Goal: Task Accomplishment & Management: Manage account settings

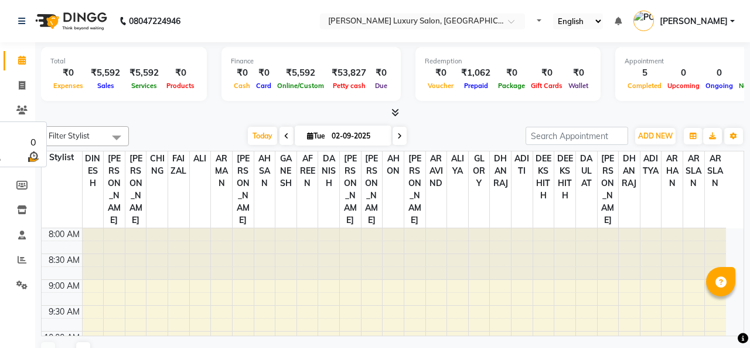
select select "en"
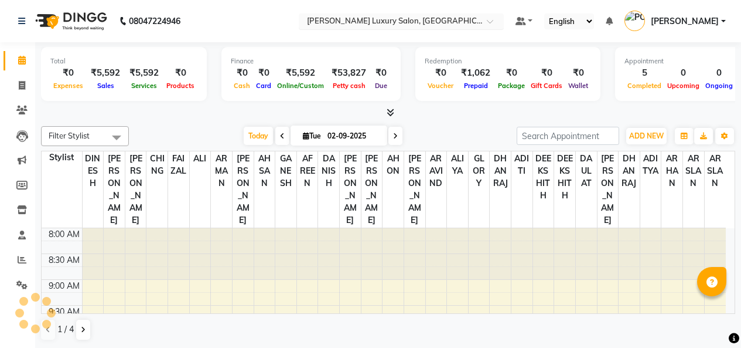
click at [477, 22] on div at bounding box center [401, 22] width 205 height 12
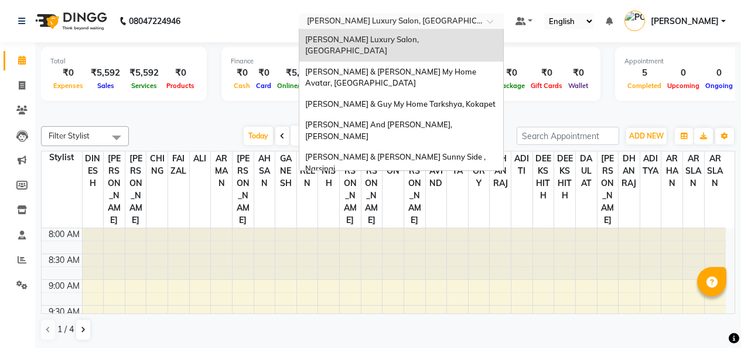
drag, startPoint x: 437, startPoint y: 25, endPoint x: 397, endPoint y: 47, distance: 45.4
click at [397, 29] on ng-select "Select Location × Toni&guy Luxury Salon, Madhapur [PERSON_NAME] Luxury Salon, […" at bounding box center [401, 21] width 205 height 16
click at [397, 47] on div "[PERSON_NAME] Luxury Salon, [GEOGRAPHIC_DATA]" at bounding box center [402, 45] width 204 height 32
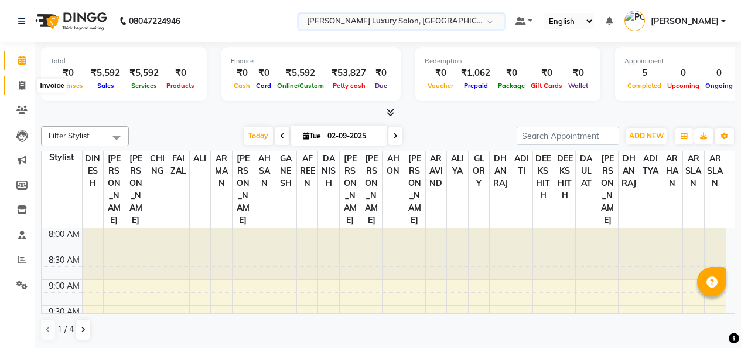
click at [12, 83] on span at bounding box center [22, 85] width 21 height 13
select select "service"
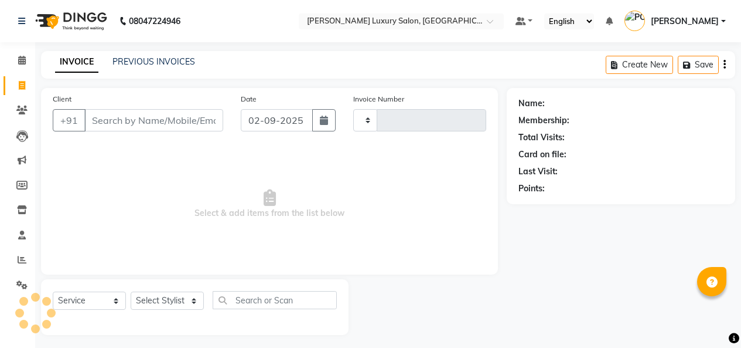
scroll to position [5, 0]
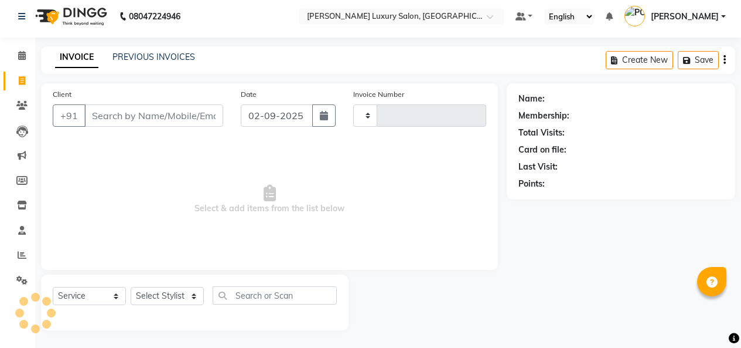
click at [12, 83] on span at bounding box center [22, 80] width 21 height 13
select select "service"
click at [150, 53] on link "PREVIOUS INVOICES" at bounding box center [154, 57] width 83 height 11
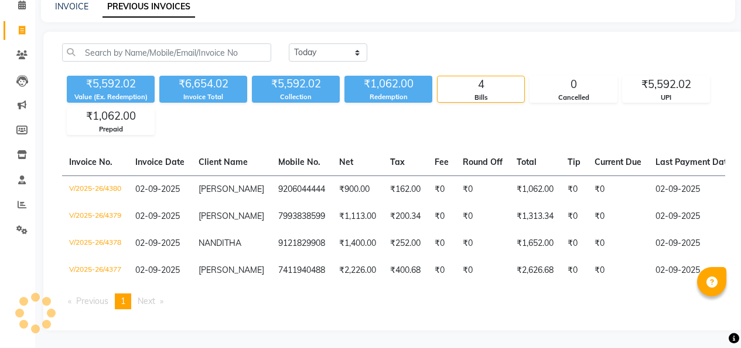
scroll to position [87, 0]
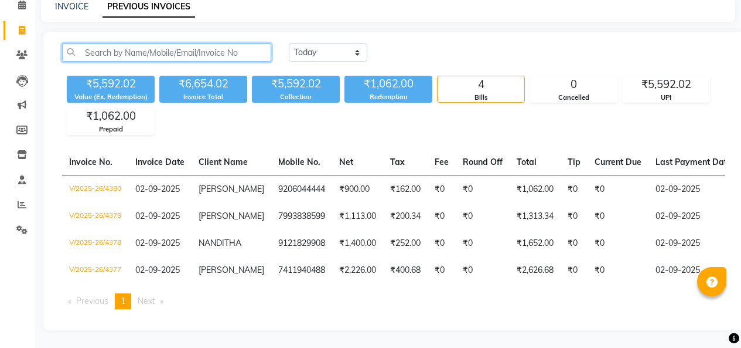
click at [202, 43] on input "text" at bounding box center [166, 52] width 209 height 18
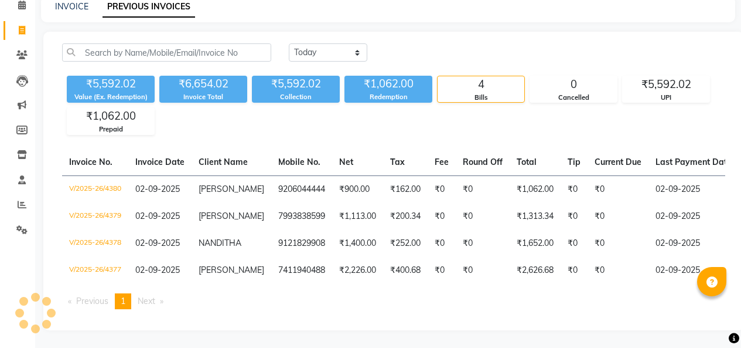
select select "service"
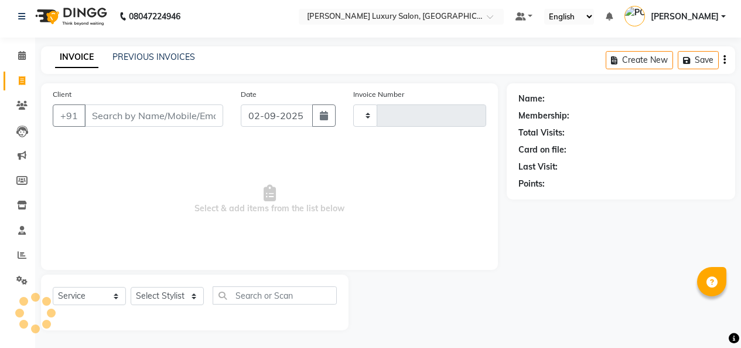
scroll to position [5, 0]
type input "4381"
select select "4712"
click at [482, 22] on div at bounding box center [401, 18] width 205 height 12
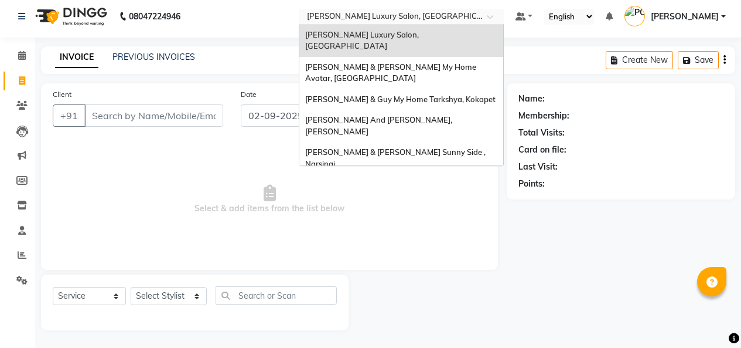
click at [482, 22] on div at bounding box center [401, 18] width 205 height 12
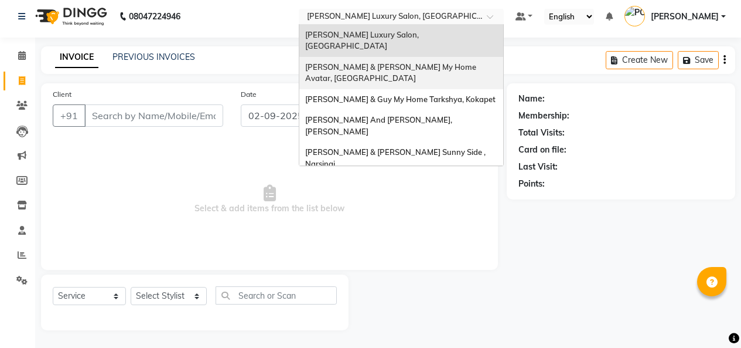
click at [450, 61] on div "[PERSON_NAME] & [PERSON_NAME] My Home Avatar, [GEOGRAPHIC_DATA]" at bounding box center [402, 73] width 204 height 32
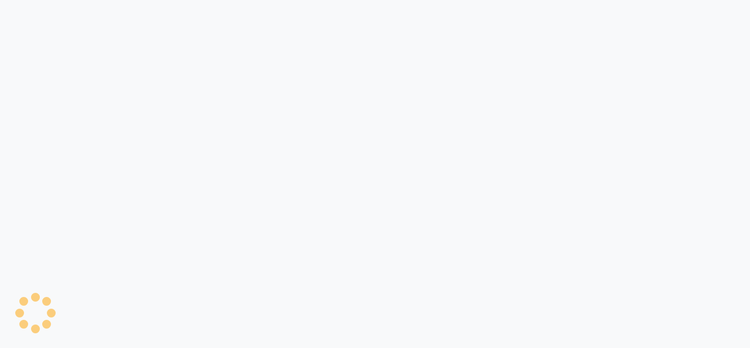
click at [44, 33] on div at bounding box center [375, 174] width 750 height 348
select select "service"
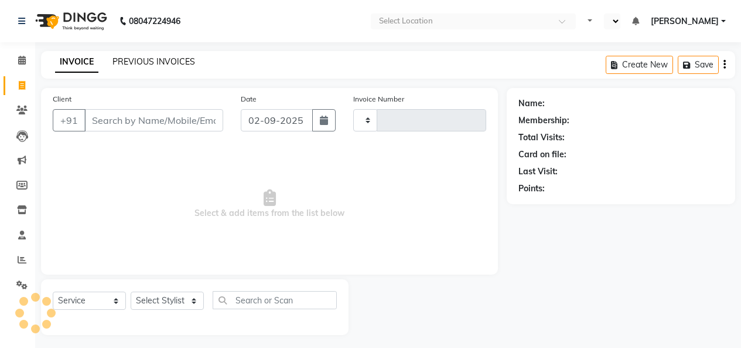
type input "10360"
select select "en"
select select "8193"
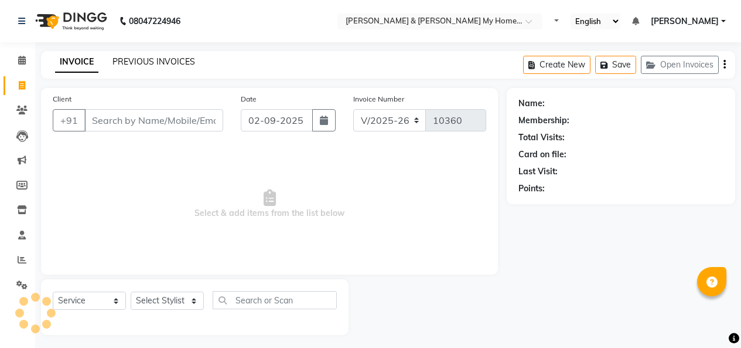
click at [131, 60] on link "PREVIOUS INVOICES" at bounding box center [154, 61] width 83 height 11
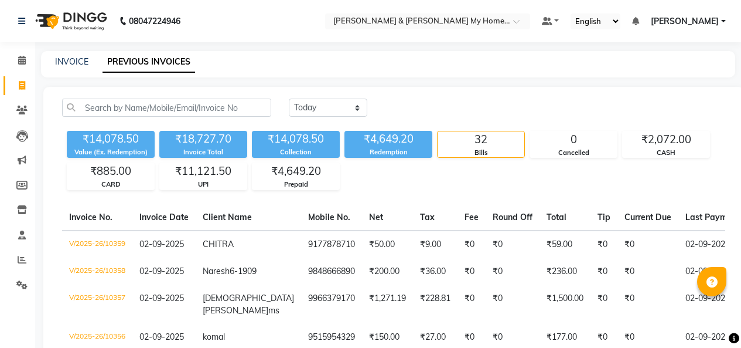
click at [131, 60] on link "PREVIOUS INVOICES" at bounding box center [149, 62] width 93 height 21
click at [512, 21] on div at bounding box center [427, 22] width 205 height 12
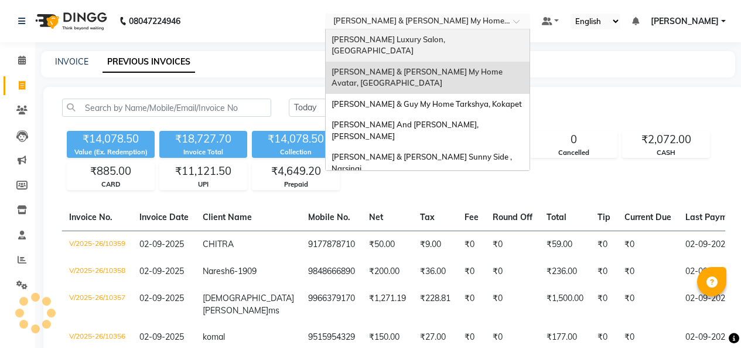
click at [404, 38] on span "[PERSON_NAME] Luxury Salon, [GEOGRAPHIC_DATA]" at bounding box center [389, 45] width 115 height 21
click at [404, 38] on nav "08047224946 Select Location × Toni & Guy My Home Avatar, Rajendranagar Toni&guy…" at bounding box center [370, 21] width 741 height 42
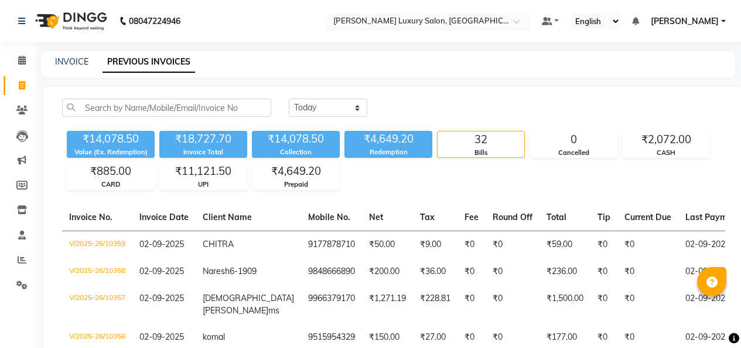
click at [406, 18] on input "text" at bounding box center [416, 22] width 170 height 12
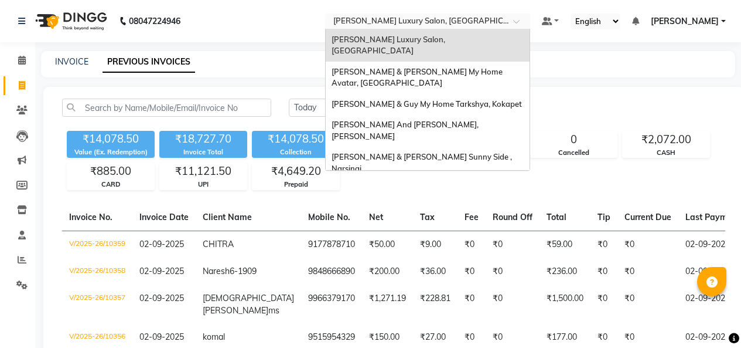
click at [397, 184] on span "[PERSON_NAME] & [PERSON_NAME] Avante, Kokapet" at bounding box center [415, 194] width 167 height 21
click at [397, 142] on div "₹4,649.20" at bounding box center [389, 139] width 88 height 16
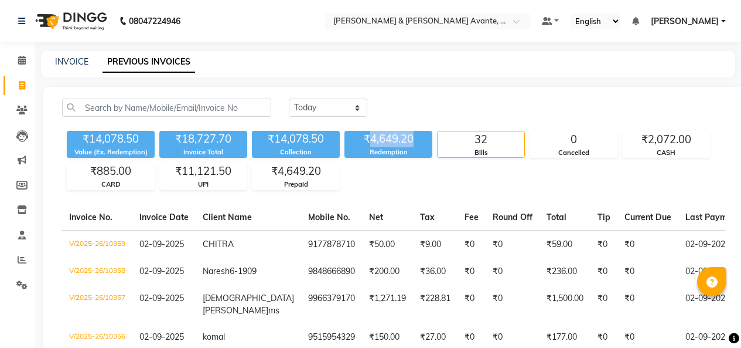
click at [397, 142] on div "₹4,649.20" at bounding box center [389, 139] width 88 height 16
click at [472, 26] on input "text" at bounding box center [416, 22] width 170 height 12
